Goal: Contribute content: Contribute content

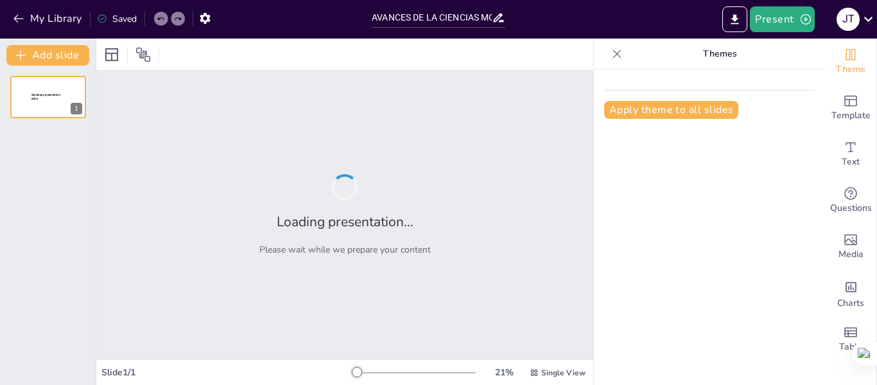
type input "AVANCES DE LA CIENCIAS MODERNA EN SIGLO XVII"
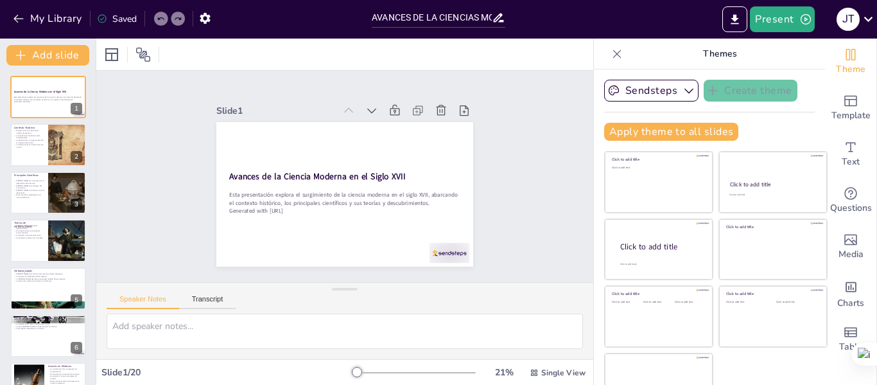
checkbox input "true"
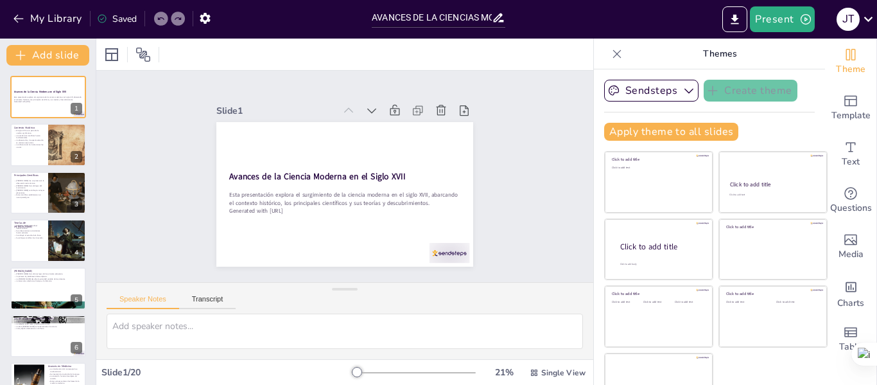
checkbox input "true"
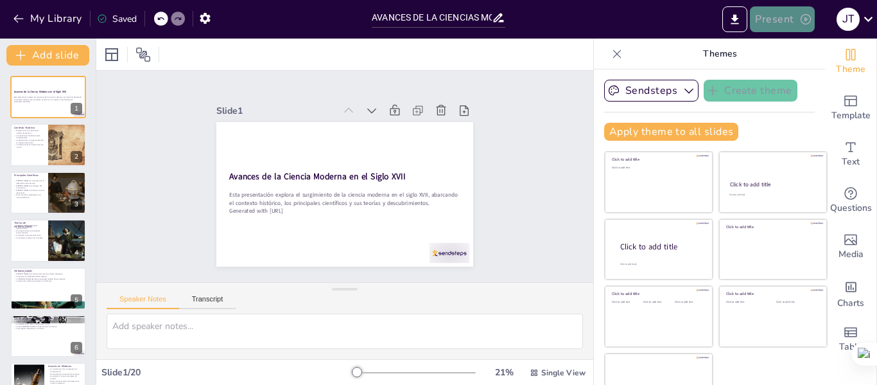
click at [784, 16] on button "Present" at bounding box center [782, 19] width 64 height 26
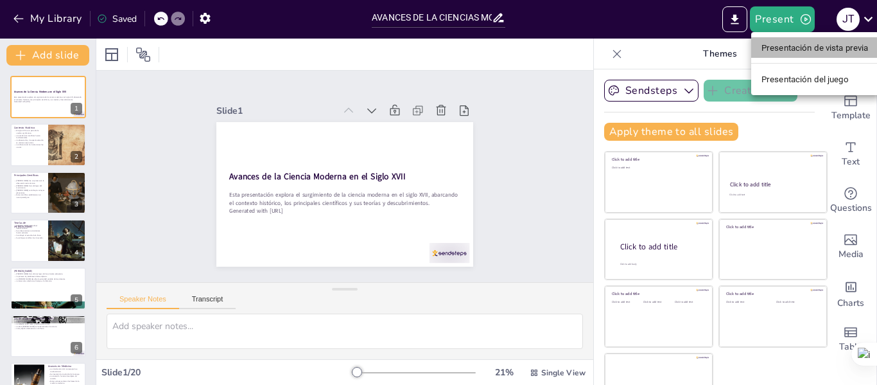
click at [776, 45] on font "Presentación de vista previa" at bounding box center [815, 48] width 107 height 10
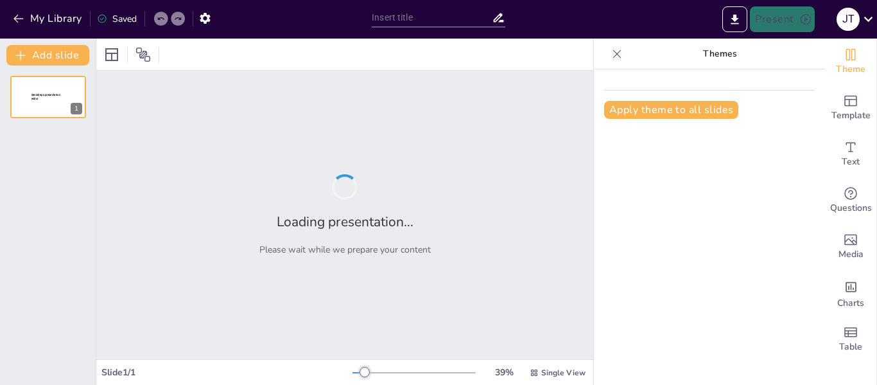
type input "AVANCES DE LA CIENCIAS MODERNA EN SIGLO XVII"
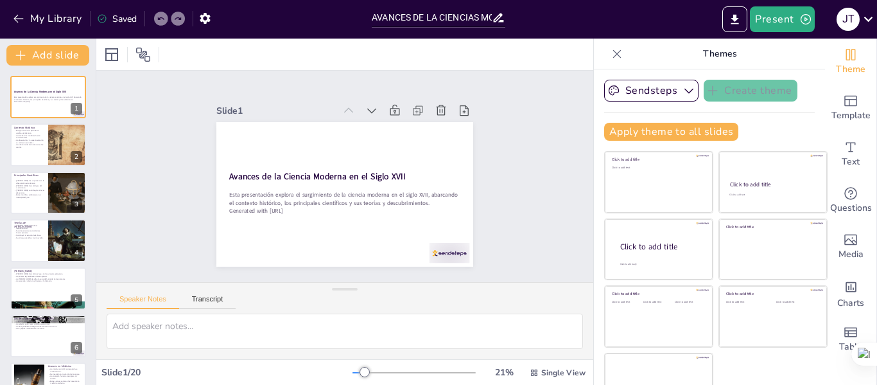
checkbox input "true"
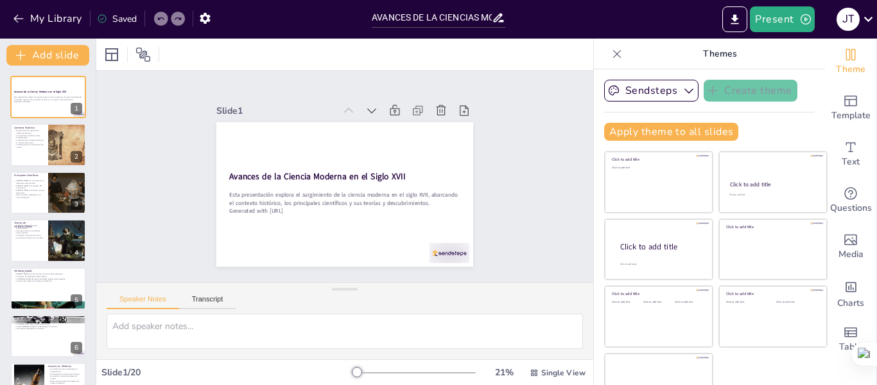
checkbox input "true"
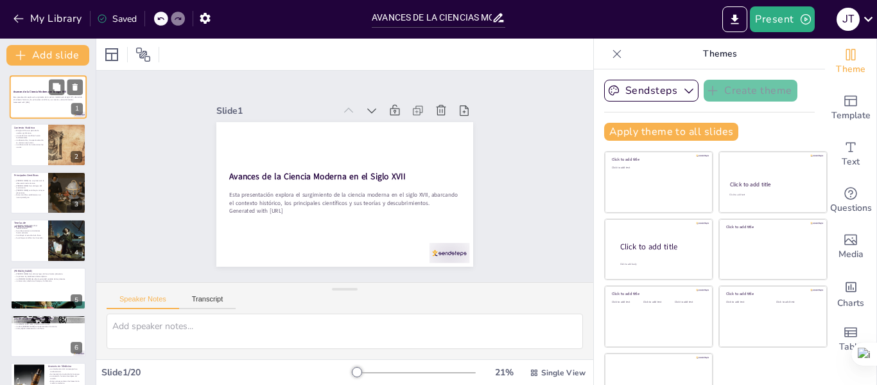
checkbox input "true"
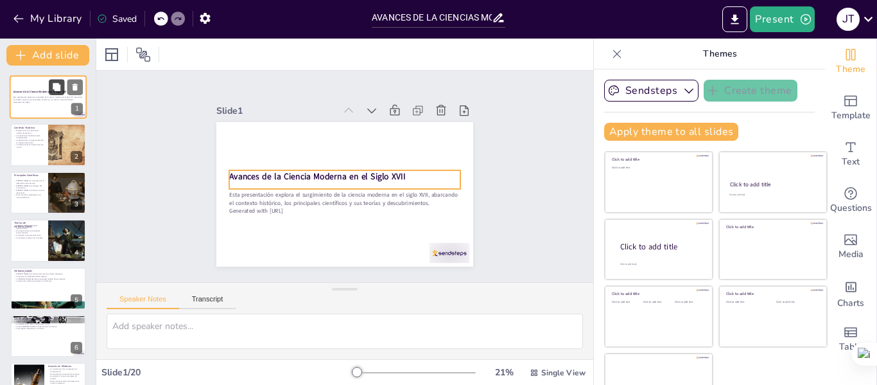
checkbox input "true"
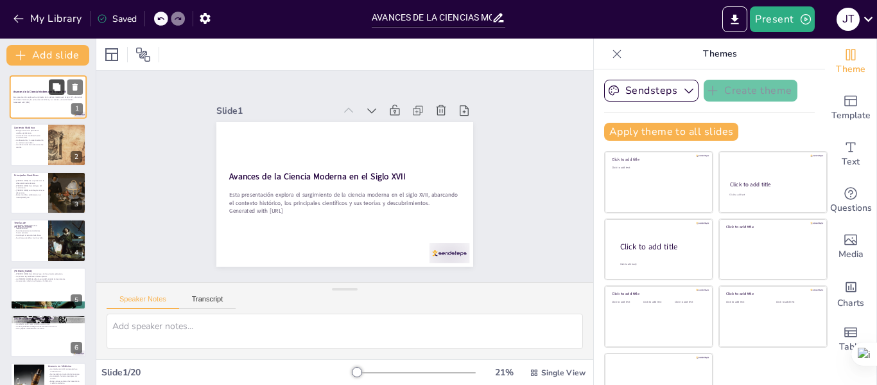
checkbox input "true"
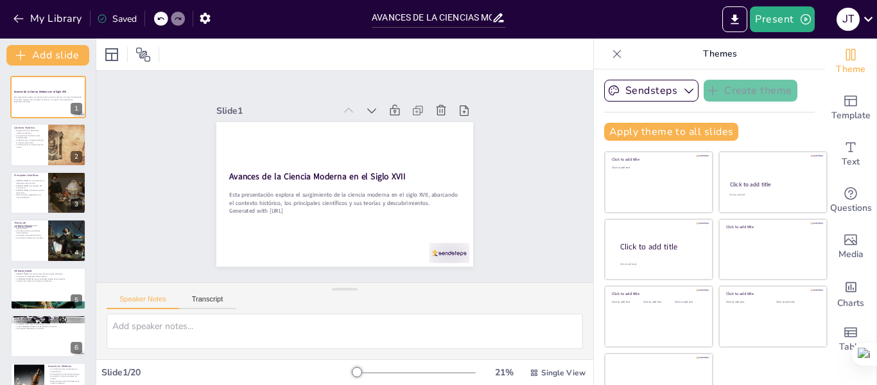
checkbox input "true"
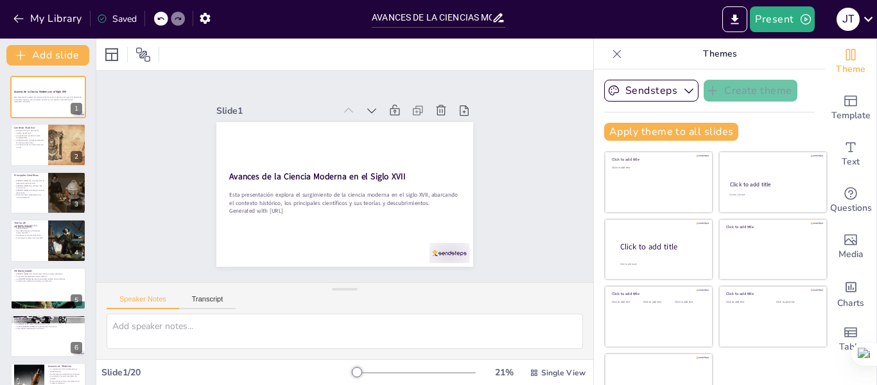
checkbox input "true"
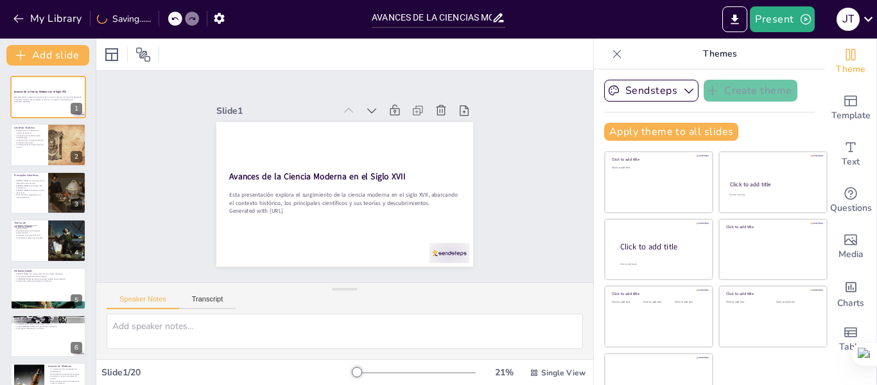
click at [58, 71] on div "Avances de la Ciencia Moderna en el Siglo XVII Esta presentación explora el sur…" at bounding box center [48, 225] width 96 height 319
checkbox input "true"
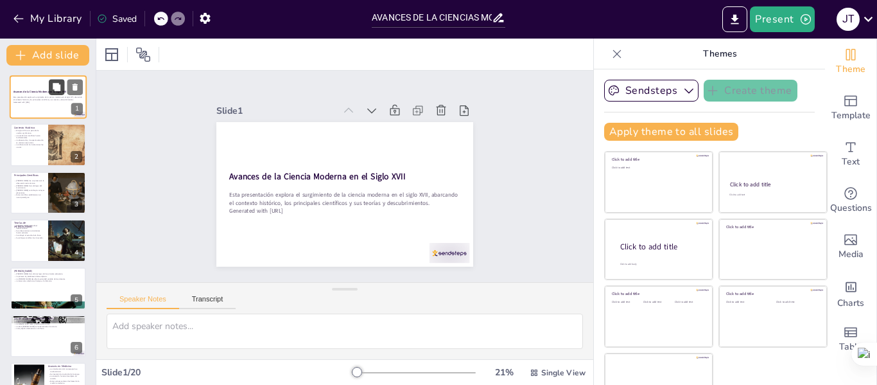
checkbox input "true"
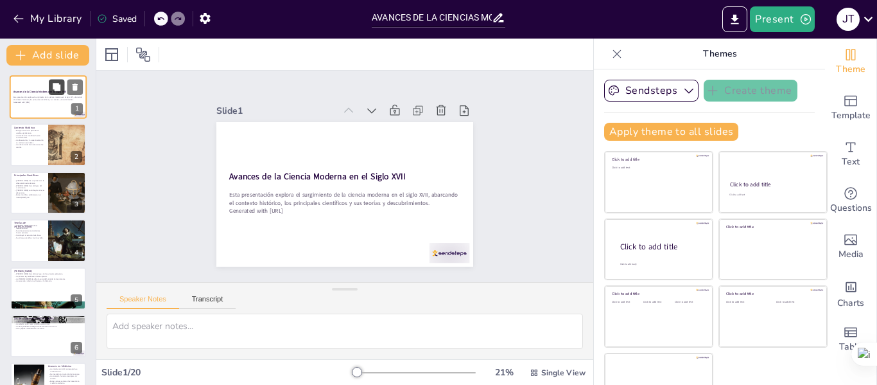
checkbox input "true"
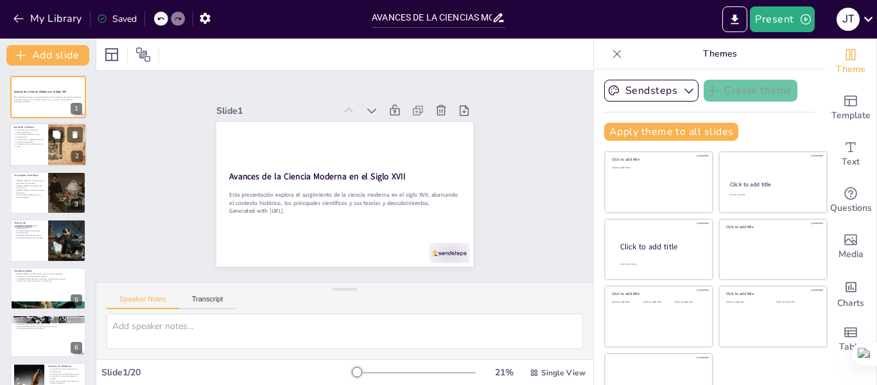
checkbox input "true"
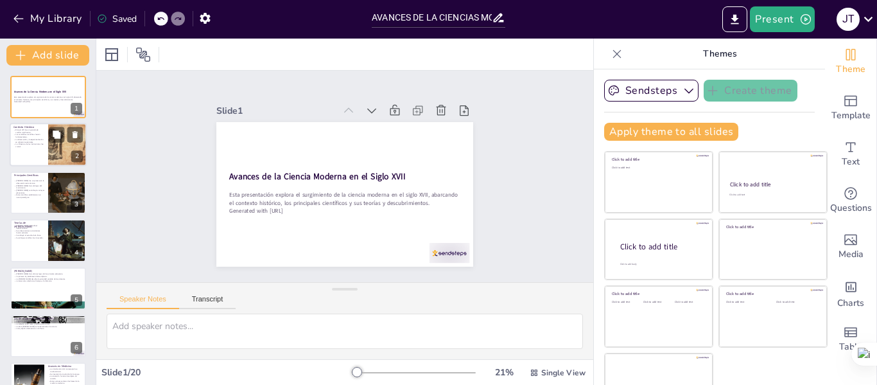
checkbox input "true"
click at [35, 140] on p "La observación y la experimentación se volvieron esenciales." at bounding box center [28, 141] width 31 height 4
type textarea "El siglo XVII fue un tiempo de transformación en el pensamiento científico, don…"
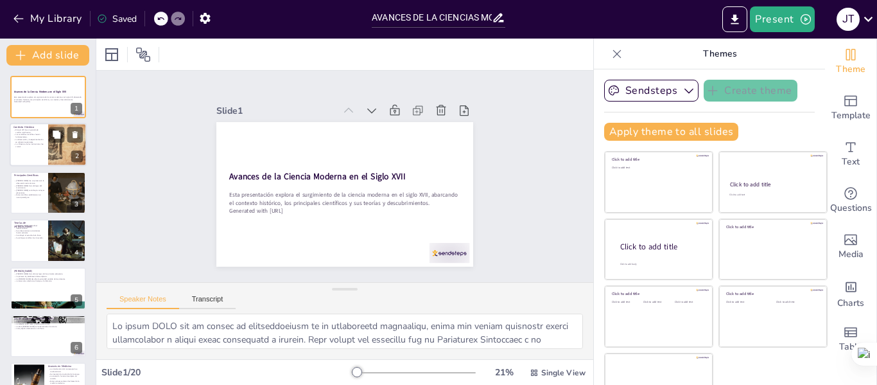
checkbox input "true"
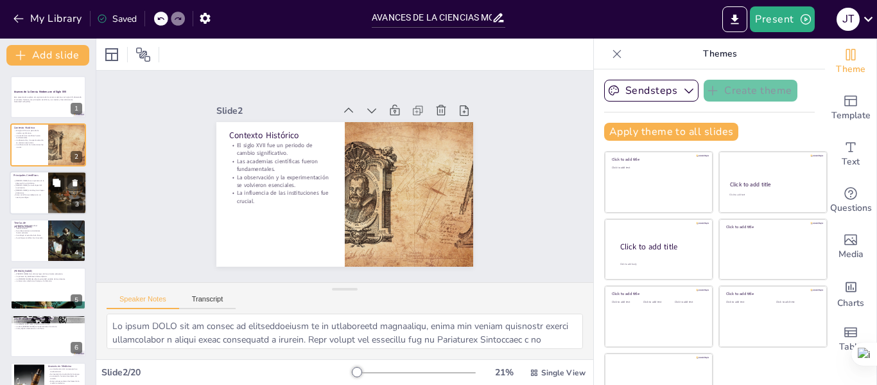
checkbox input "true"
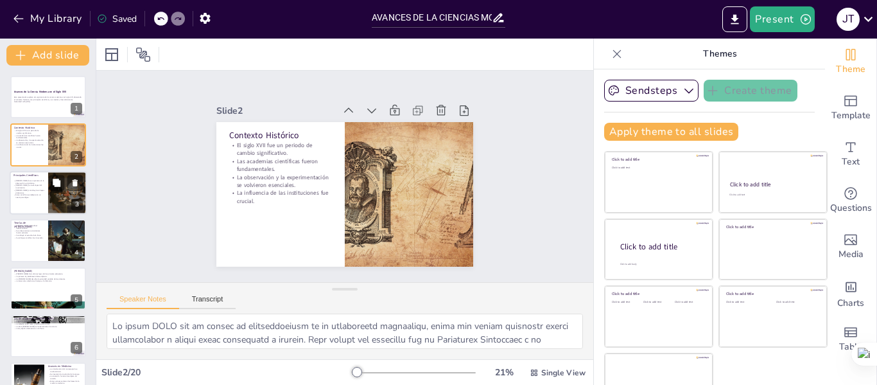
checkbox input "true"
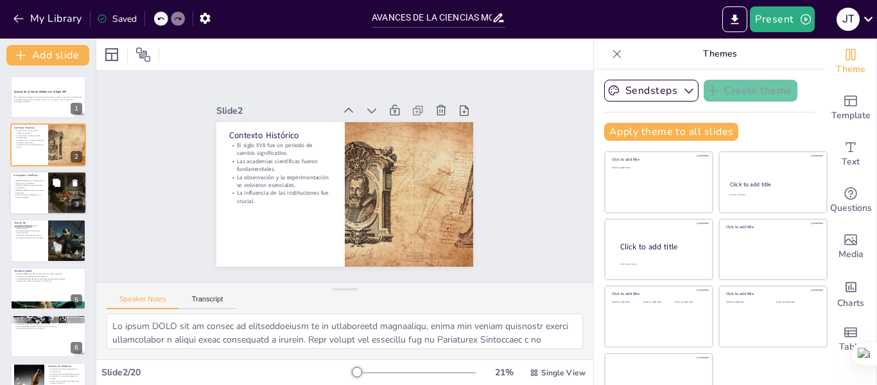
checkbox input "true"
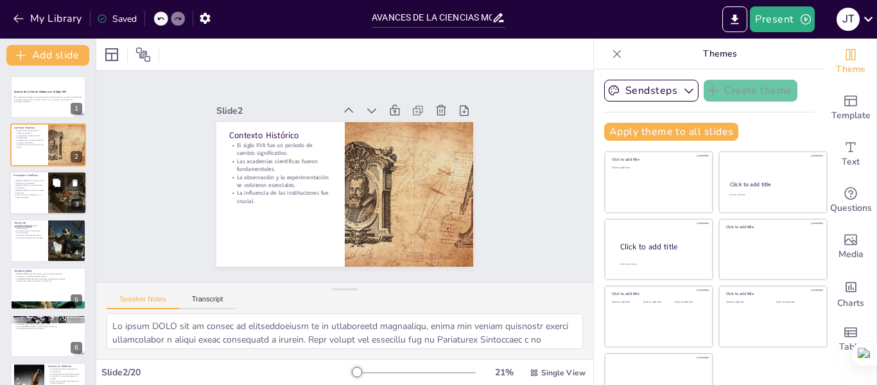
click at [48, 193] on div at bounding box center [67, 193] width 85 height 44
type textarea "Galileo Galilei es considerado uno de los padres de la ciencia moderna. Sus obs…"
checkbox input "true"
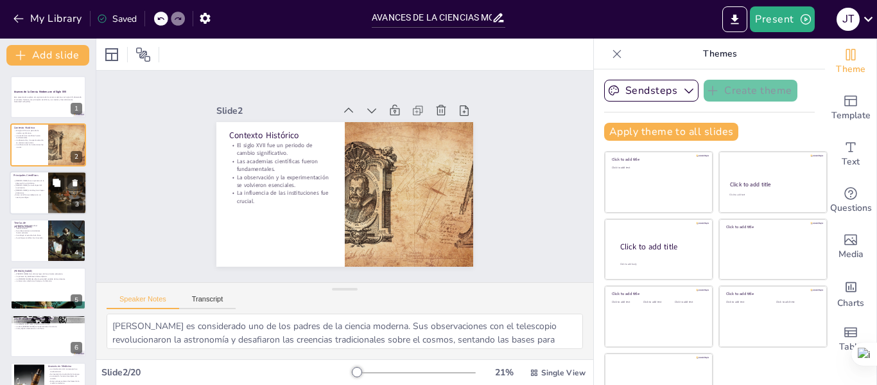
checkbox input "true"
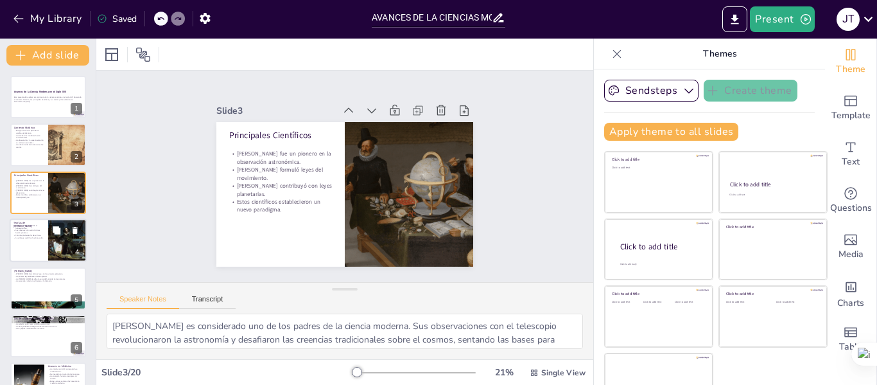
checkbox input "true"
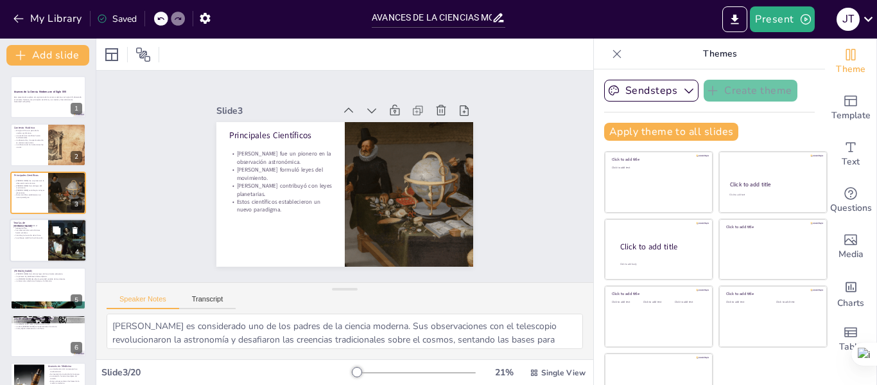
checkbox input "true"
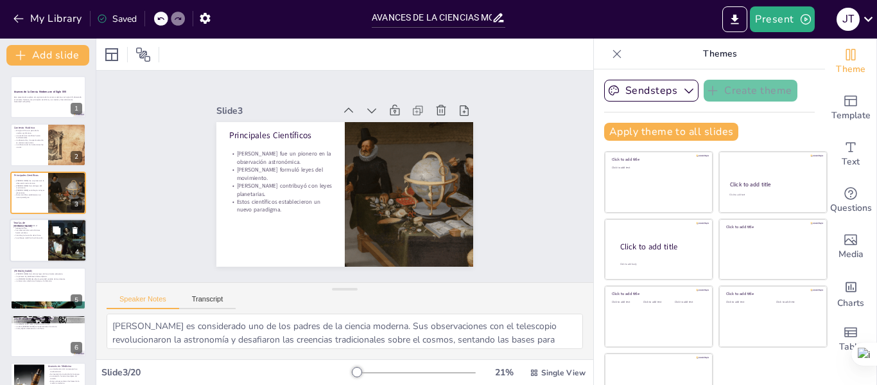
checkbox input "true"
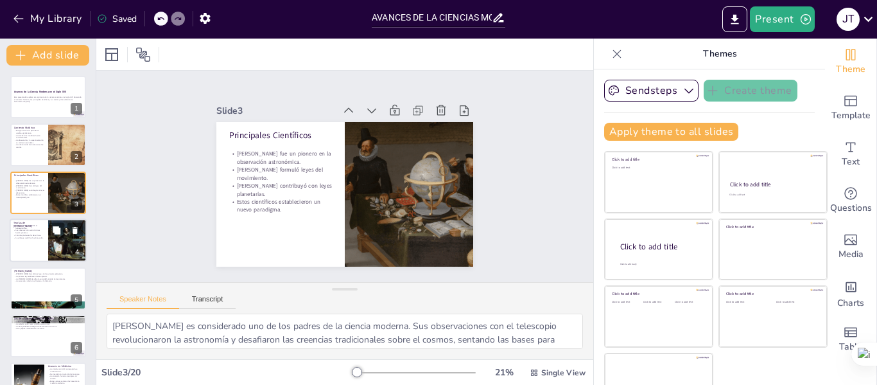
checkbox input "true"
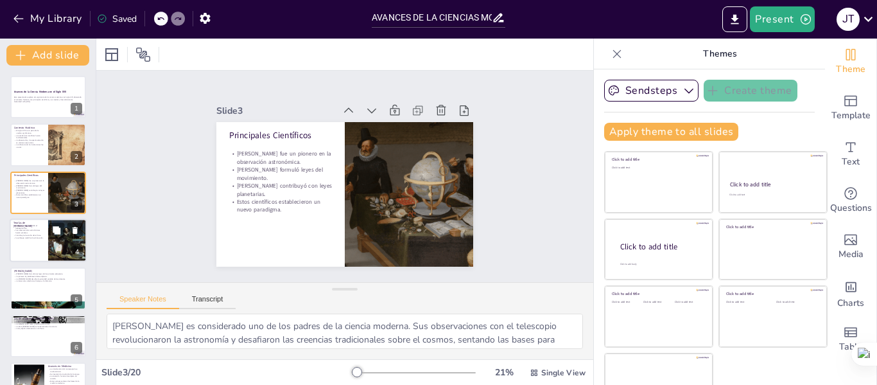
click at [33, 225] on p "[PERSON_NAME] defendió el heliocentrismo." at bounding box center [28, 226] width 31 height 4
type textarea "La defensa del heliocentrismo por parte de Galileo fue un acto de valentía inte…"
checkbox input "true"
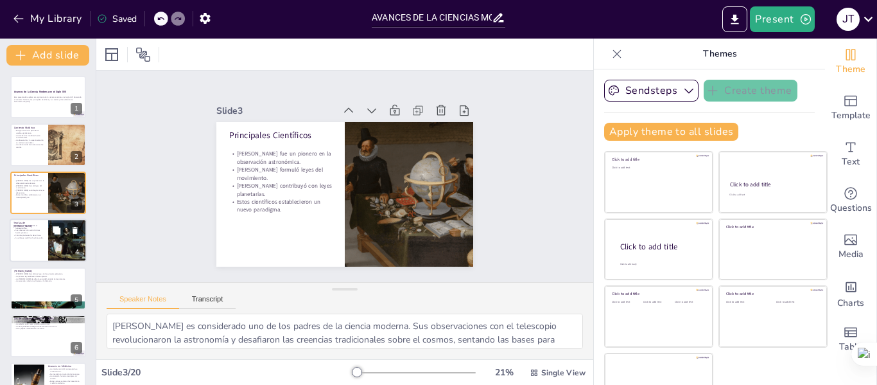
checkbox input "true"
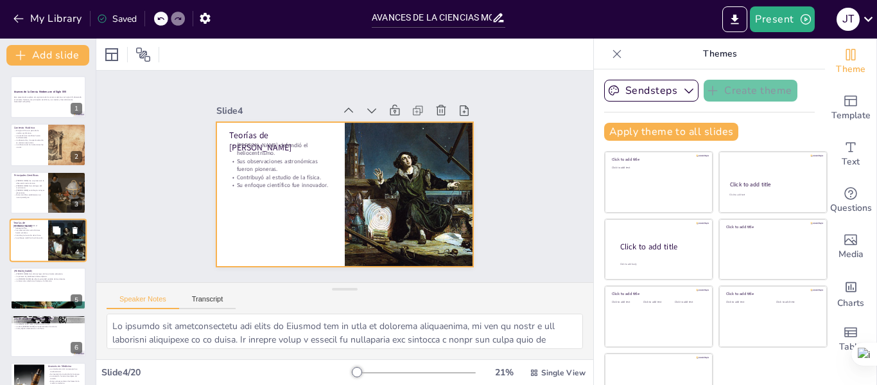
scroll to position [15, 0]
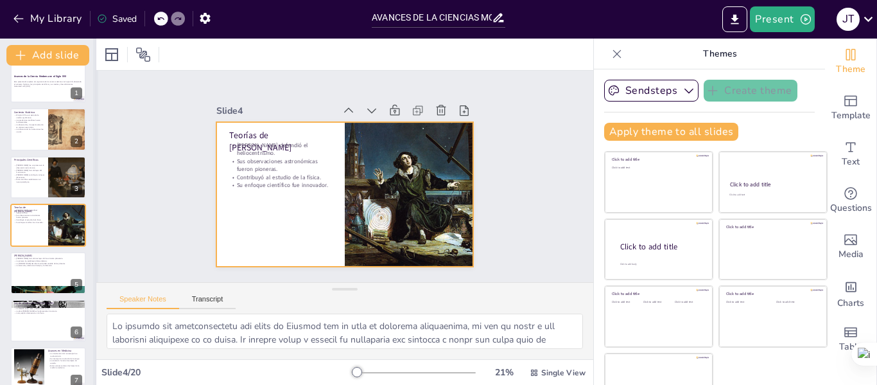
checkbox input "true"
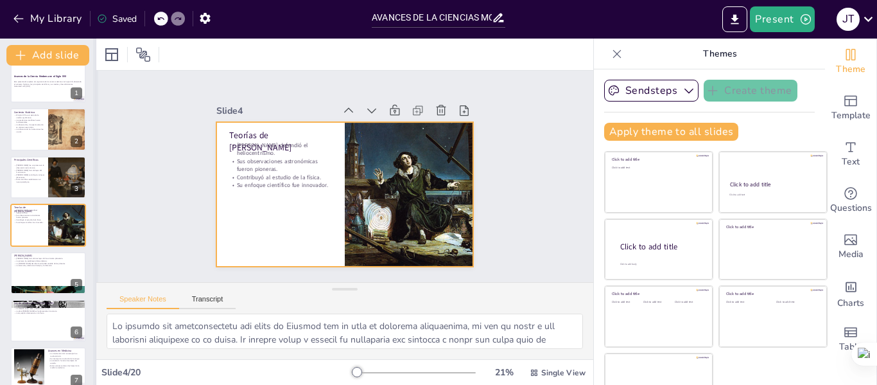
checkbox input "true"
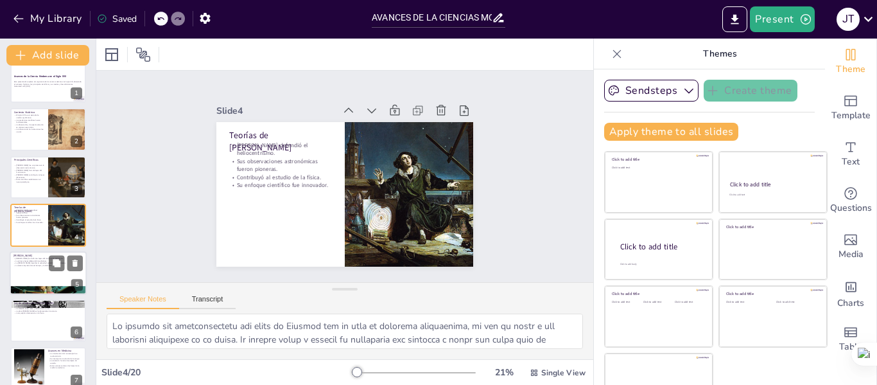
checkbox input "true"
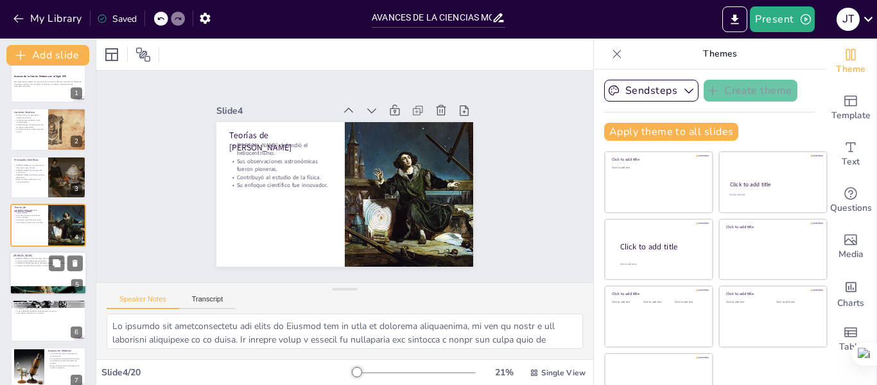
checkbox input "true"
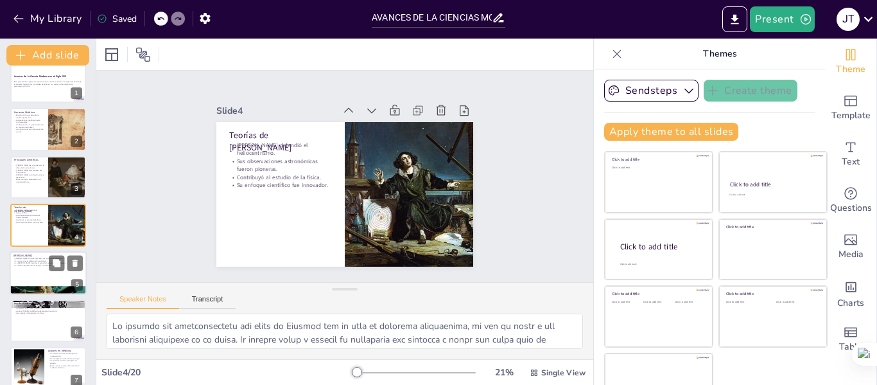
click at [24, 265] on p "La tercera ley relaciona el tiempo y la distancia." at bounding box center [47, 265] width 69 height 3
type textarea "Las leyes de Kepler son fundamentales para la comprensión del movimiento planet…"
checkbox input "true"
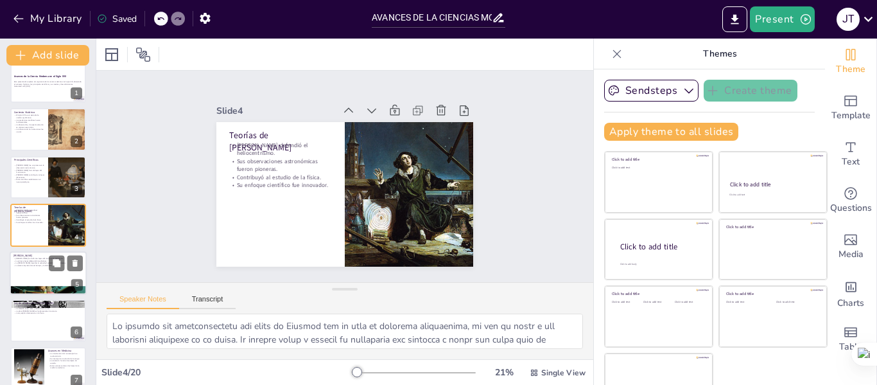
checkbox input "true"
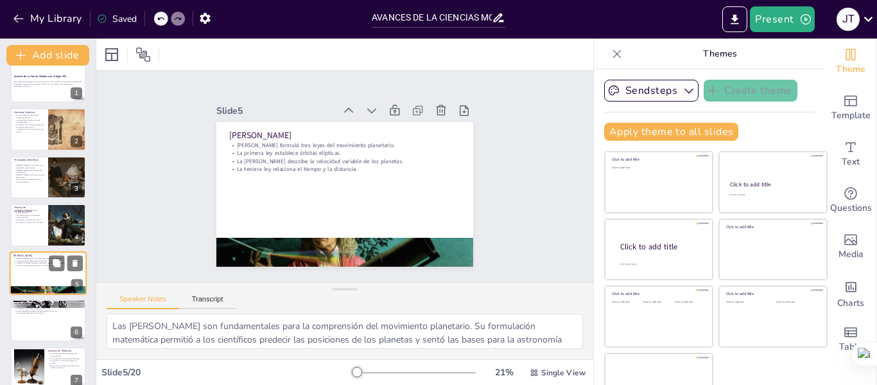
scroll to position [63, 0]
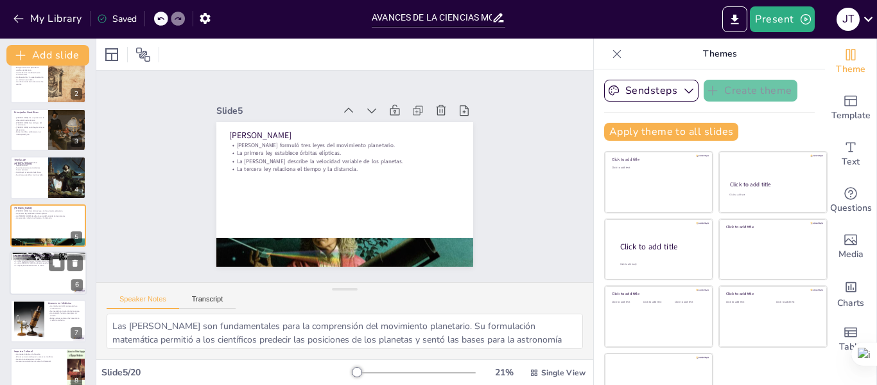
checkbox input "true"
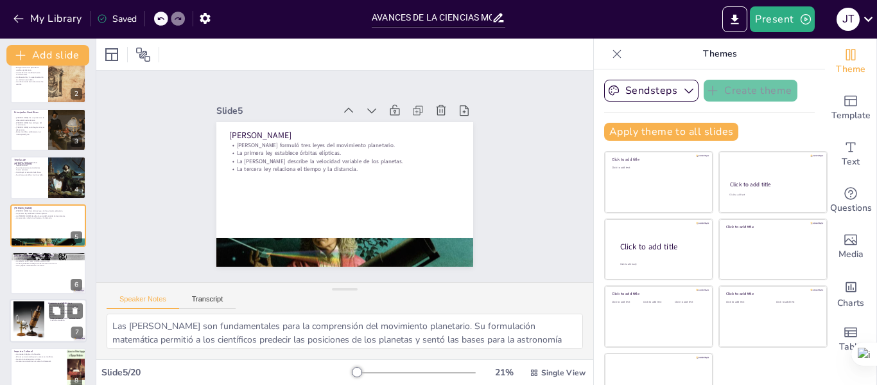
checkbox input "true"
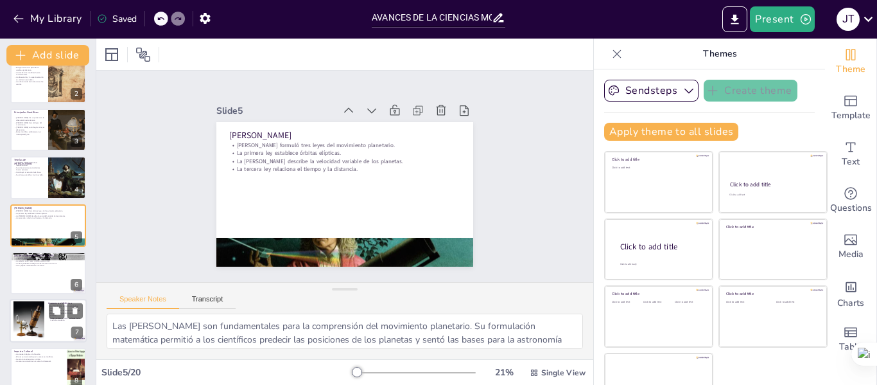
checkbox input "true"
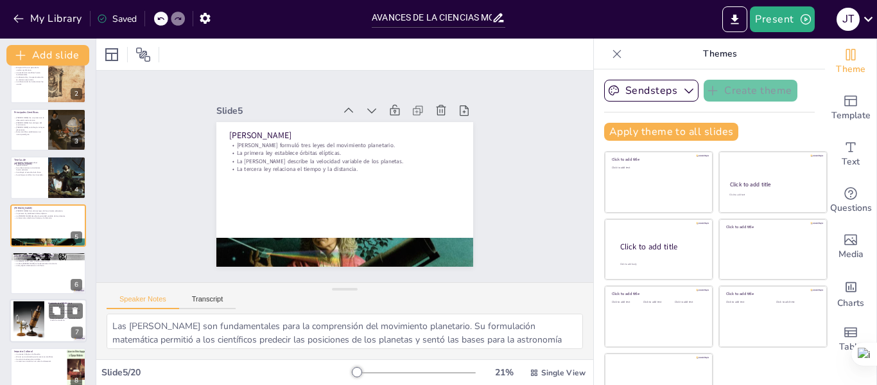
click at [47, 325] on div at bounding box center [48, 321] width 77 height 44
type textarea "La invención del microscopio permitió a los médicos y científicos observar deta…"
checkbox input "true"
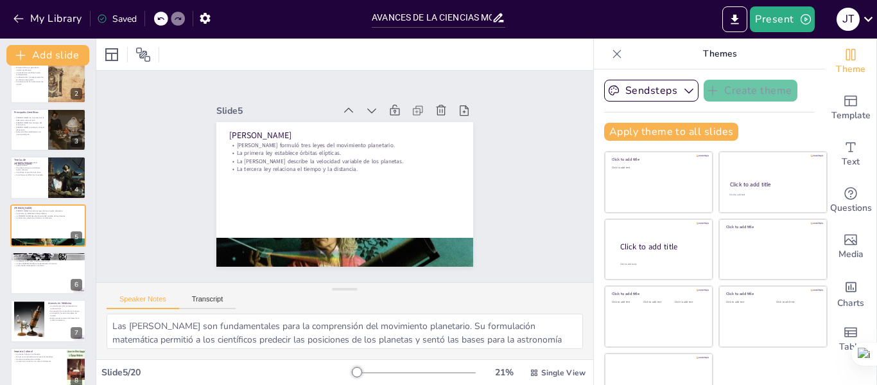
checkbox input "true"
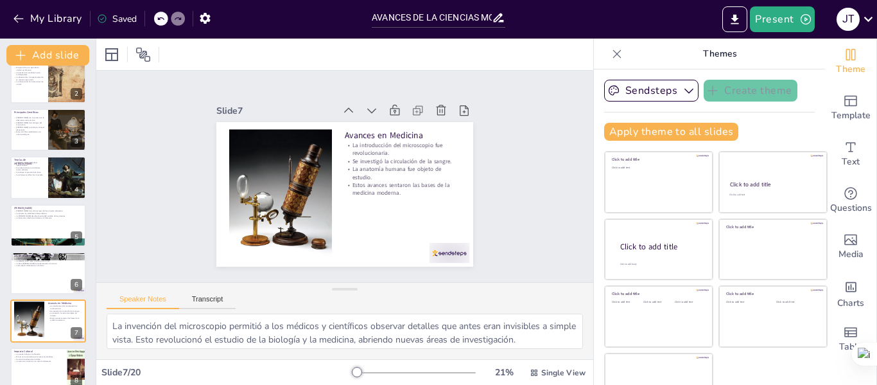
checkbox input "true"
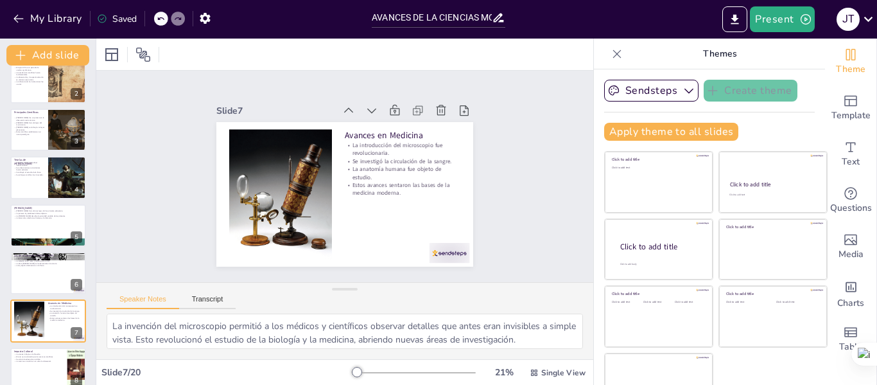
scroll to position [159, 0]
